Goal: Task Accomplishment & Management: Use online tool/utility

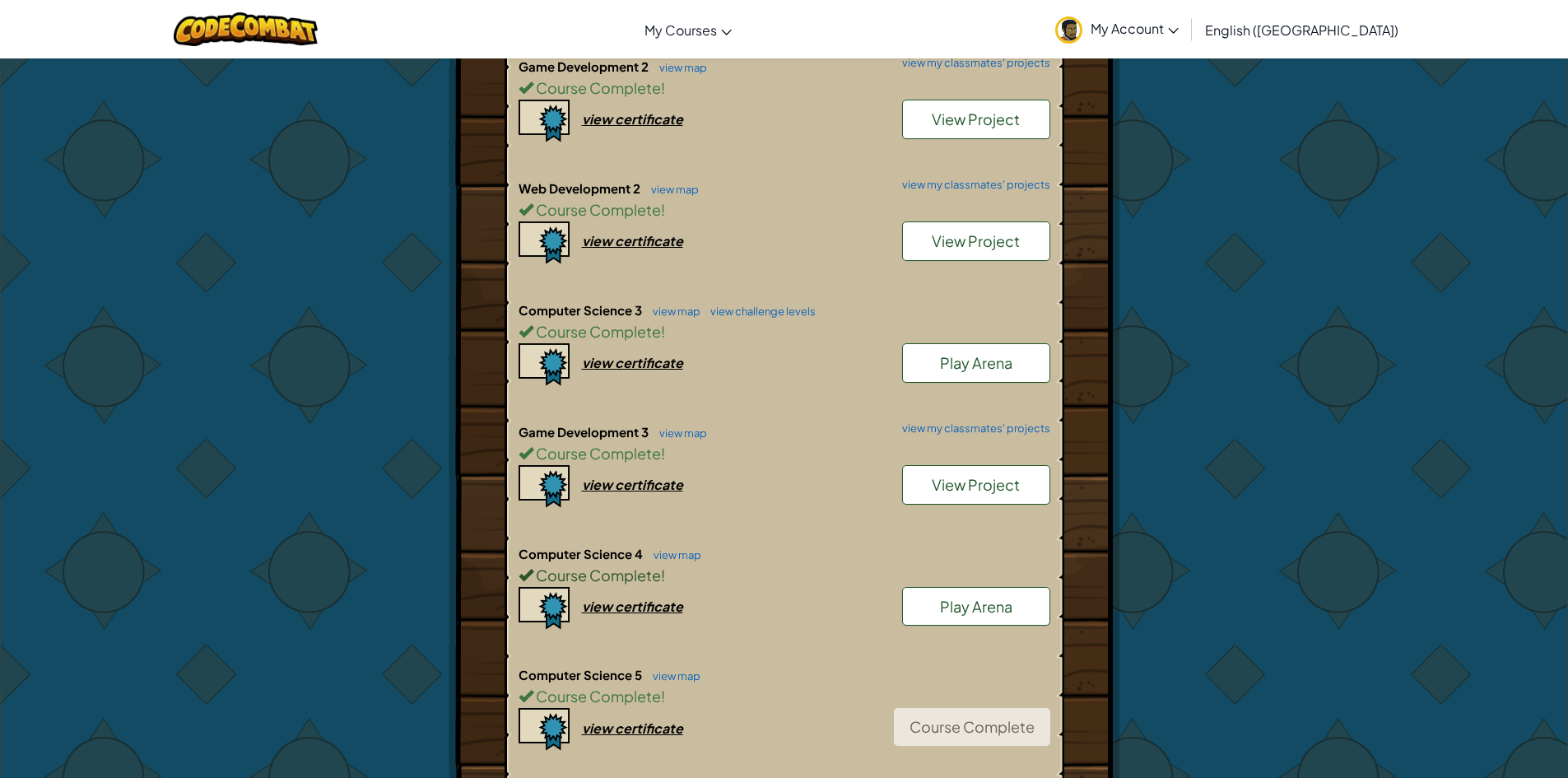
scroll to position [1152, 0]
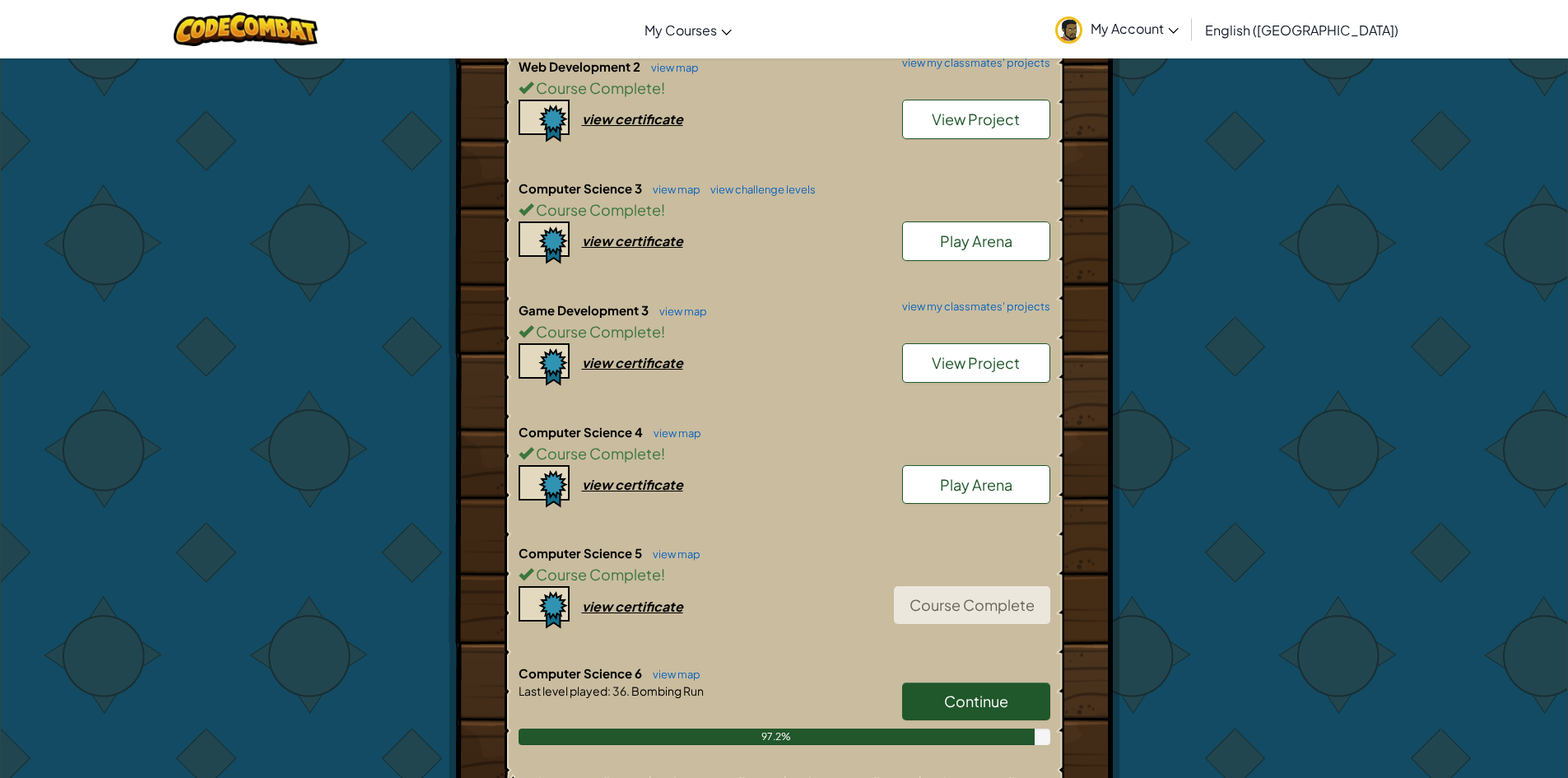
click at [1031, 682] on link "Continue" at bounding box center [976, 702] width 148 height 38
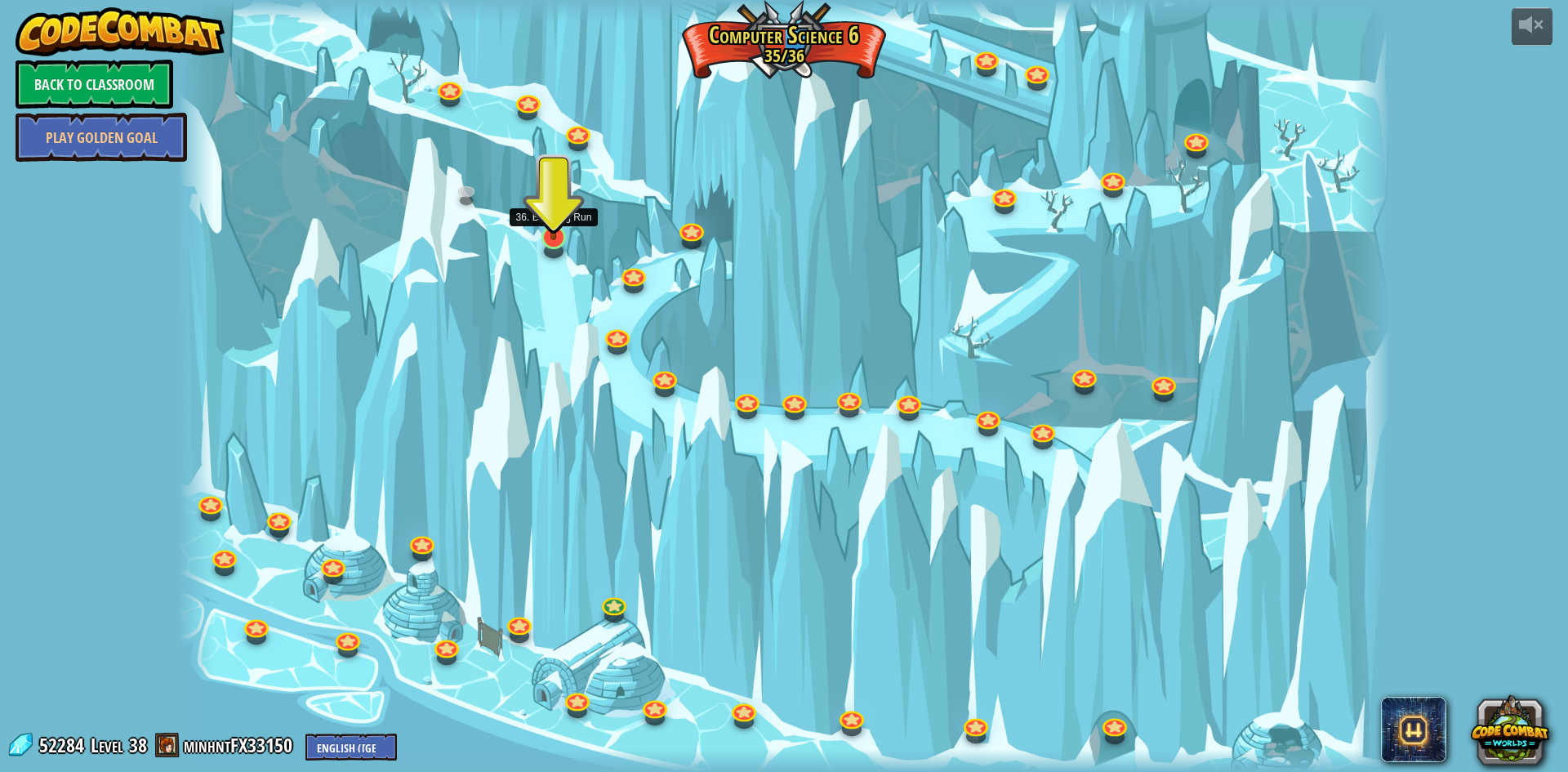
click at [552, 237] on img at bounding box center [554, 202] width 33 height 75
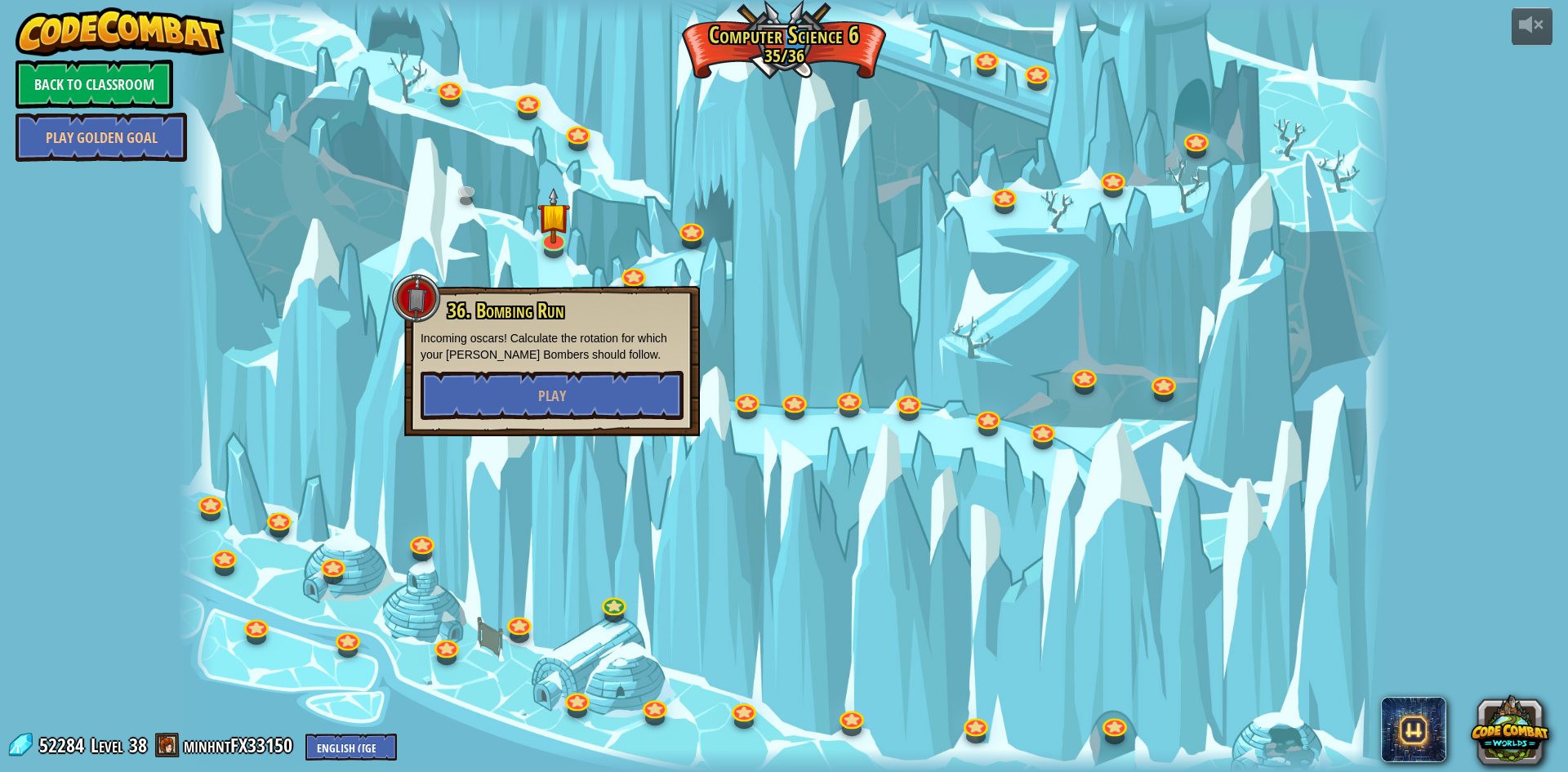
click at [600, 369] on div "36. Bombing Run Incoming oscars! Calculate the rotation for which your [PERSON_…" at bounding box center [551, 359] width 263 height 120
click at [603, 386] on button "Play" at bounding box center [551, 395] width 263 height 49
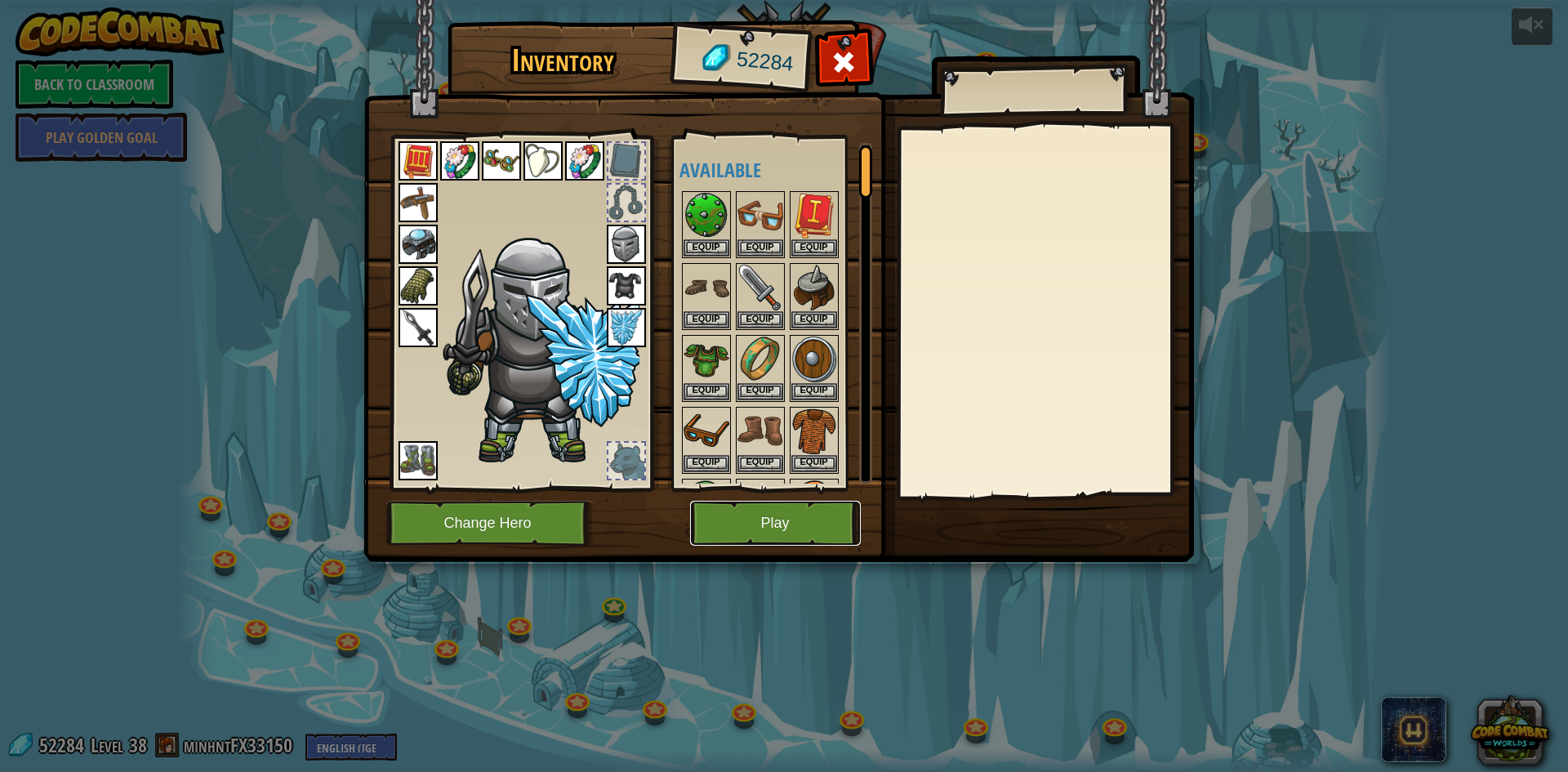
click at [764, 531] on button "Play" at bounding box center [775, 523] width 171 height 45
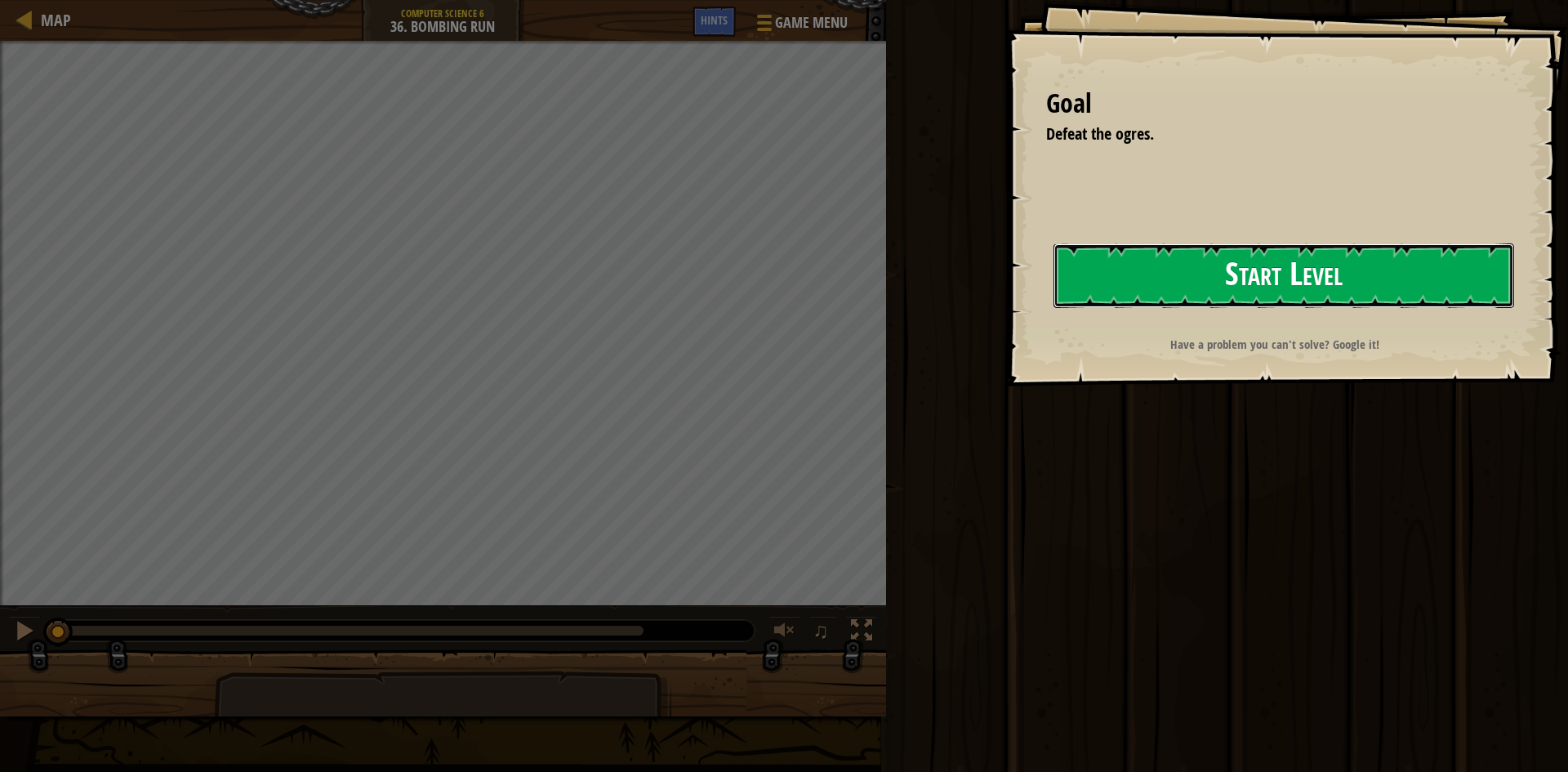
click at [1290, 267] on button "Start Level" at bounding box center [1284, 276] width 461 height 65
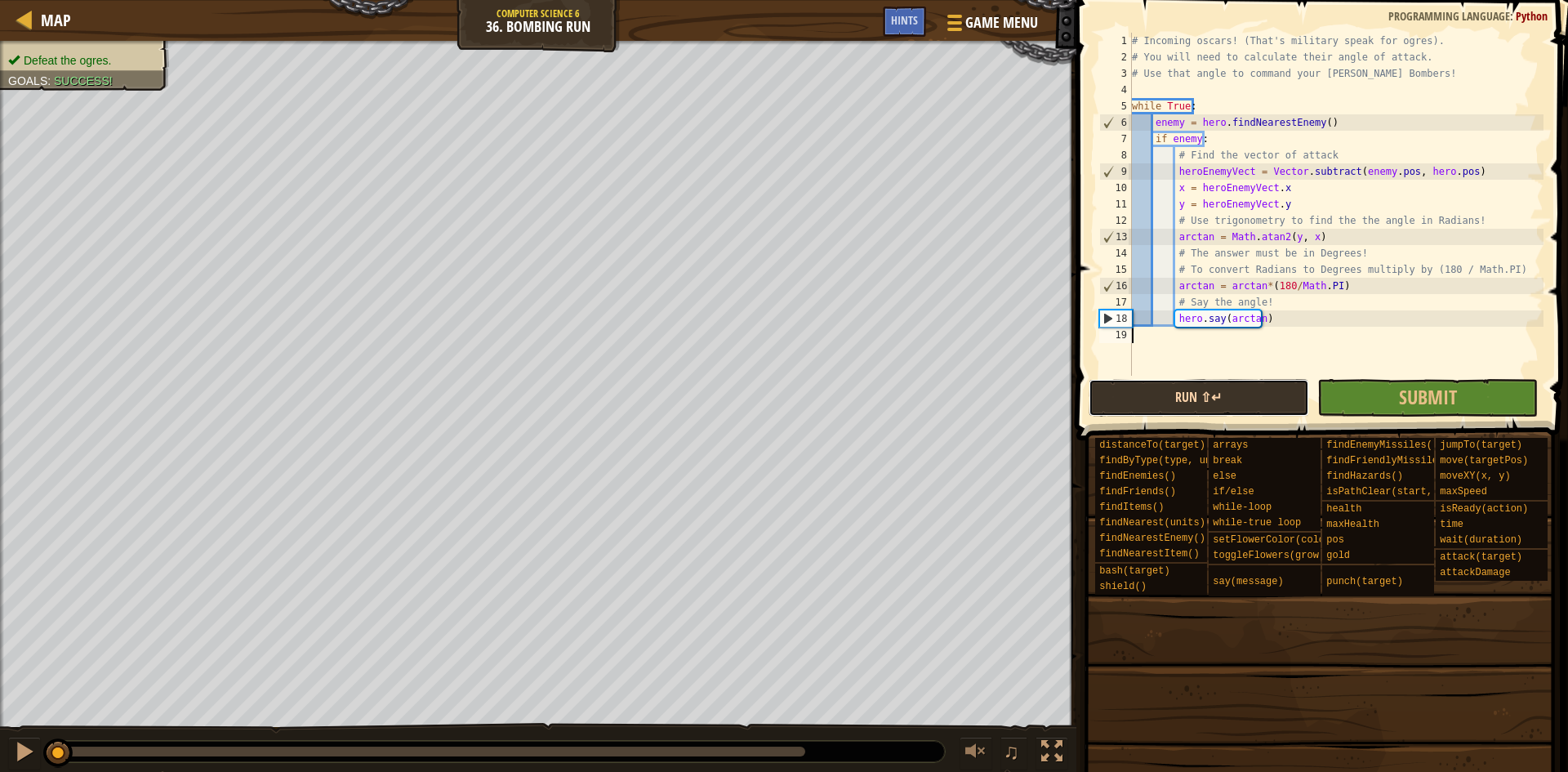
click at [1299, 390] on button "Run ⇧↵" at bounding box center [1199, 398] width 221 height 38
